Goal: Task Accomplishment & Management: Complete application form

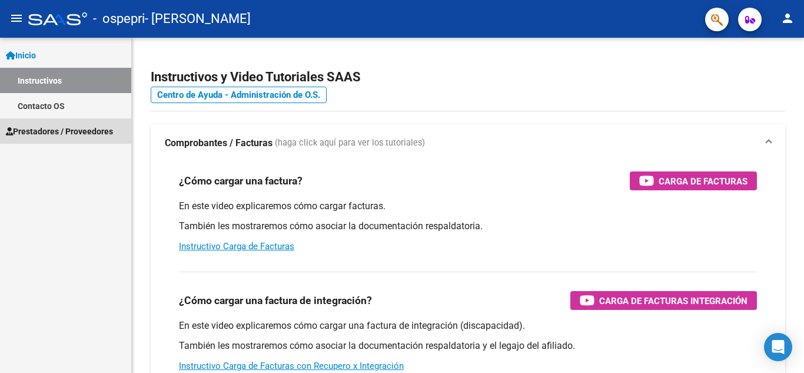
click at [61, 132] on span "Prestadores / Proveedores" at bounding box center [59, 131] width 107 height 13
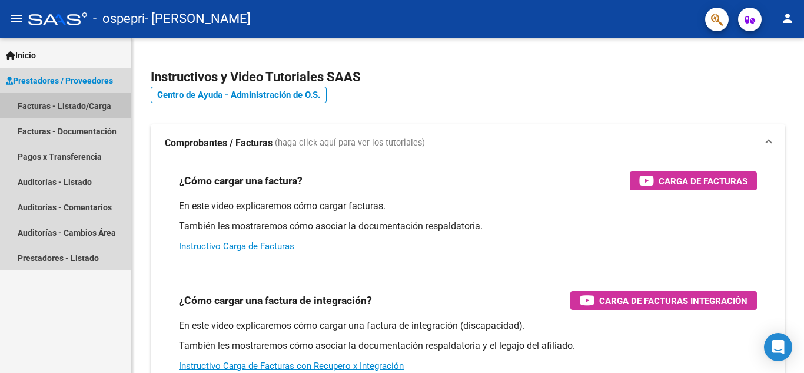
click at [71, 113] on link "Facturas - Listado/Carga" at bounding box center [65, 105] width 131 height 25
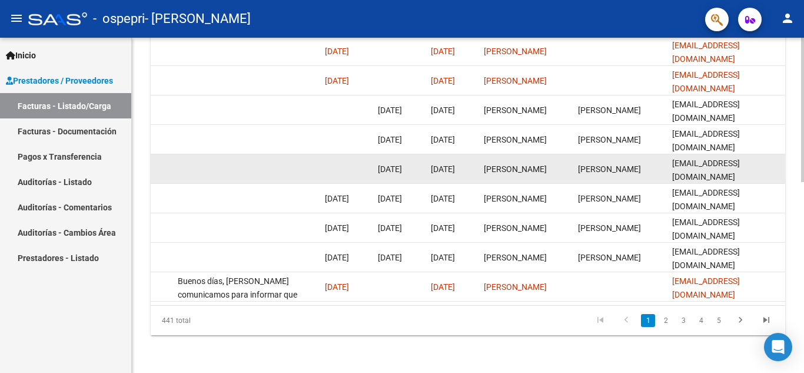
scroll to position [324, 0]
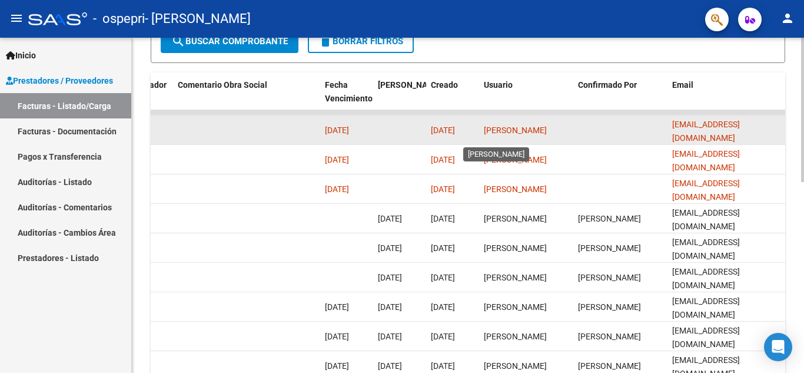
click at [502, 128] on span "[PERSON_NAME]" at bounding box center [515, 129] width 63 height 9
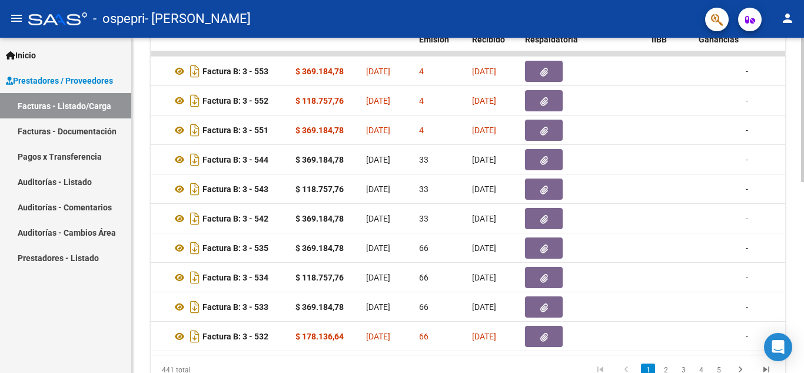
scroll to position [0, 469]
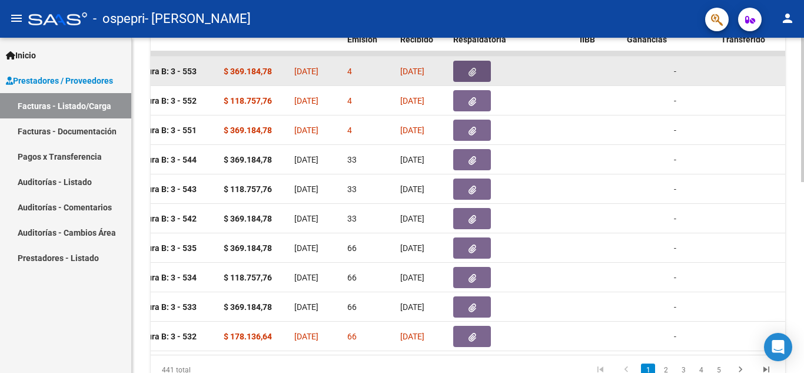
click at [468, 65] on button "button" at bounding box center [472, 71] width 38 height 21
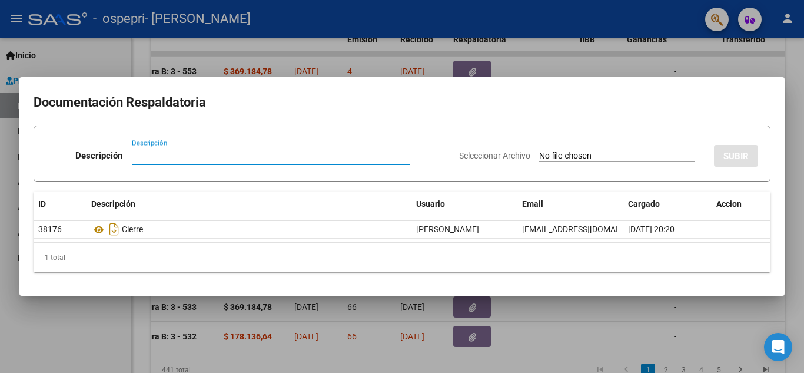
click at [186, 151] on input "Descripción" at bounding box center [271, 155] width 278 height 11
type input "planilla asistencia"
click at [667, 155] on input "Seleccionar Archivo" at bounding box center [617, 156] width 156 height 11
type input "C:\fakepath\v.pdf"
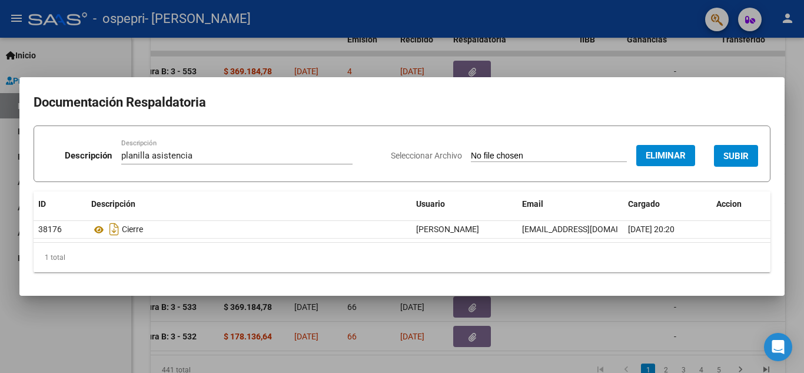
click at [743, 151] on span "SUBIR" at bounding box center [735, 156] width 25 height 11
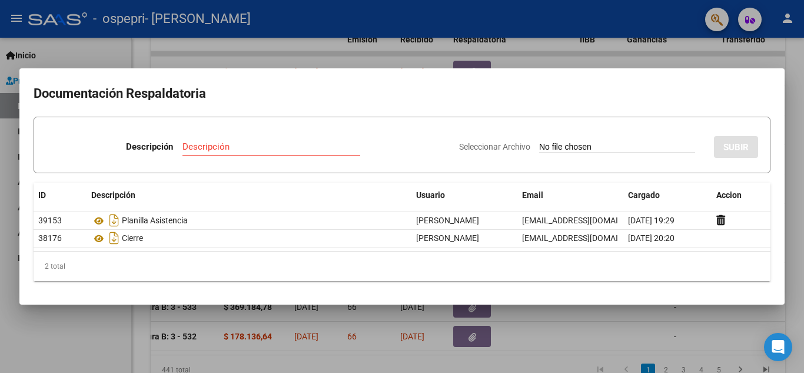
click at [632, 352] on div at bounding box center [402, 186] width 804 height 373
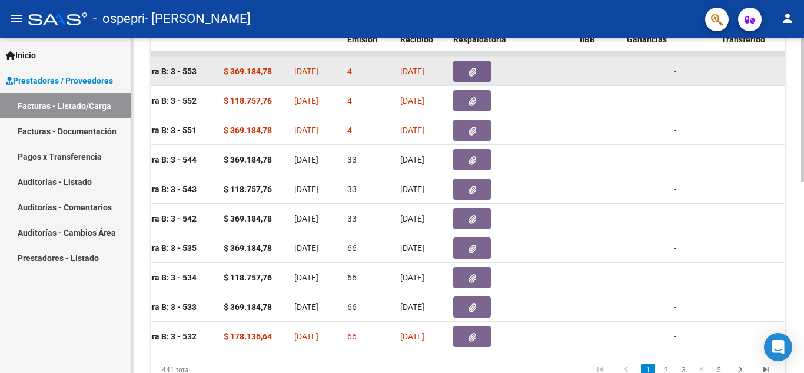
click at [483, 69] on button "button" at bounding box center [472, 71] width 38 height 21
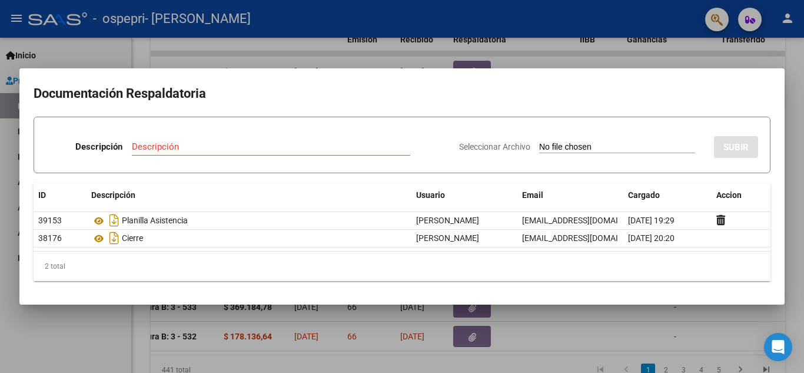
click at [646, 321] on div at bounding box center [402, 186] width 804 height 373
